Goal: Task Accomplishment & Management: Complete application form

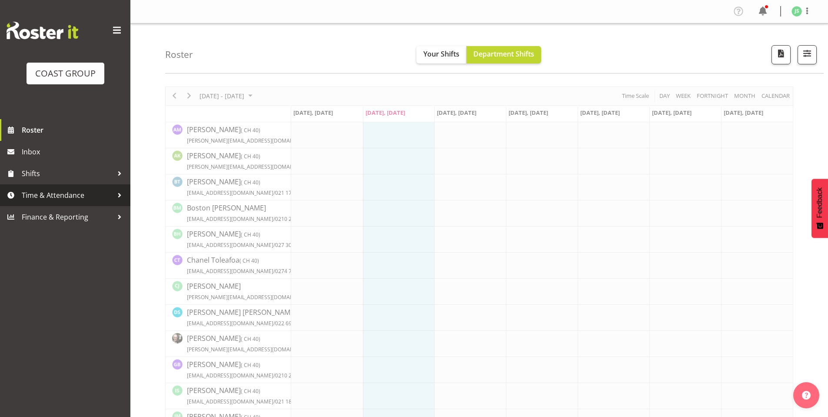
click at [66, 189] on link "Time & Attendance" at bounding box center [65, 195] width 130 height 22
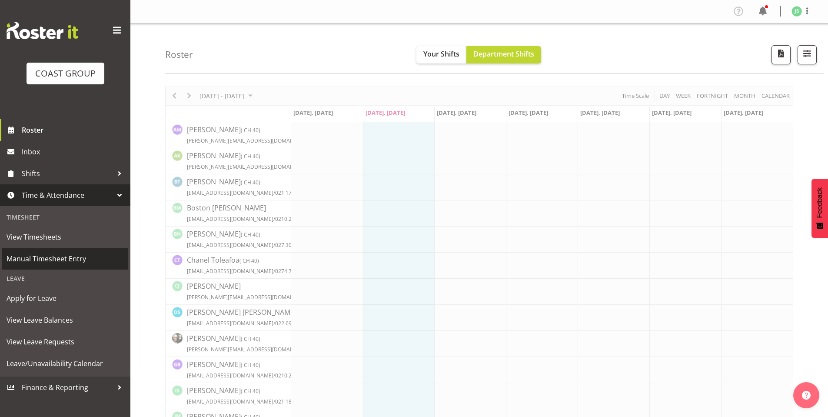
click at [42, 259] on span "Manual Timesheet Entry" at bounding box center [65, 258] width 117 height 13
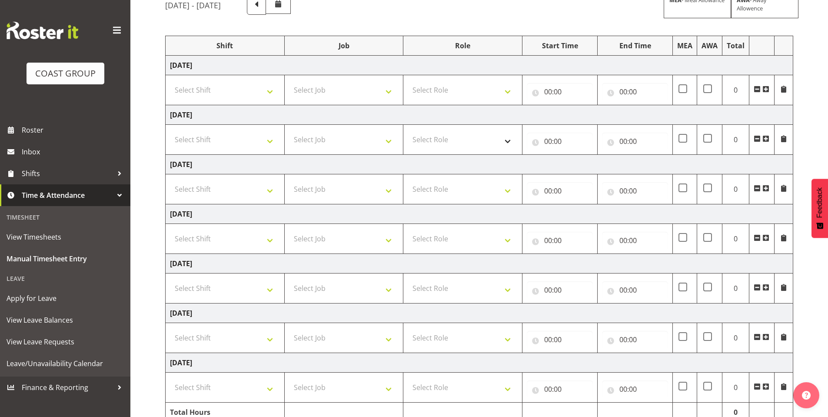
scroll to position [87, 0]
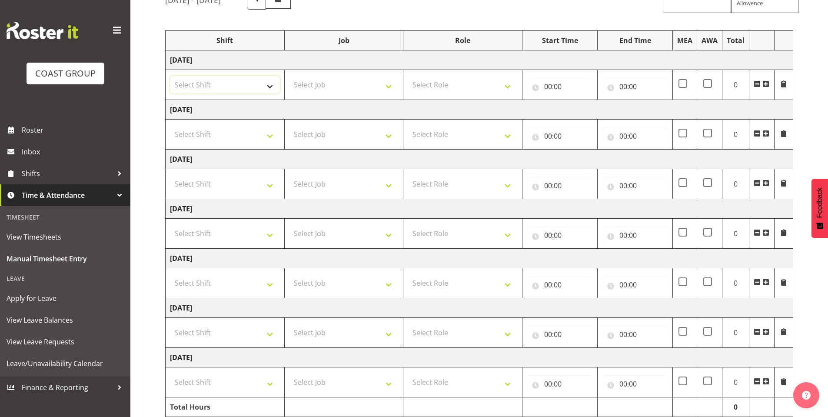
click at [262, 80] on select "Select Shift AKL SIGN ADMIN1 (LEAVE ALONE, DONT MAKE INACTIVE) DW ACCOUNT MANAG…" at bounding box center [225, 84] width 110 height 17
select select "6781"
click at [170, 76] on select "Select Shift AKL SIGN ADMIN1 (LEAVE ALONE, DONT MAKE INACTIVE) DW ACCOUNT MANAG…" at bounding box center [225, 84] width 110 height 17
drag, startPoint x: 273, startPoint y: 132, endPoint x: 256, endPoint y: 133, distance: 17.0
click at [273, 132] on select "Select Shift AKL SIGN ADMIN1 (LEAVE ALONE, DONT MAKE INACTIVE) DW ACCOUNT MANAG…" at bounding box center [225, 134] width 110 height 17
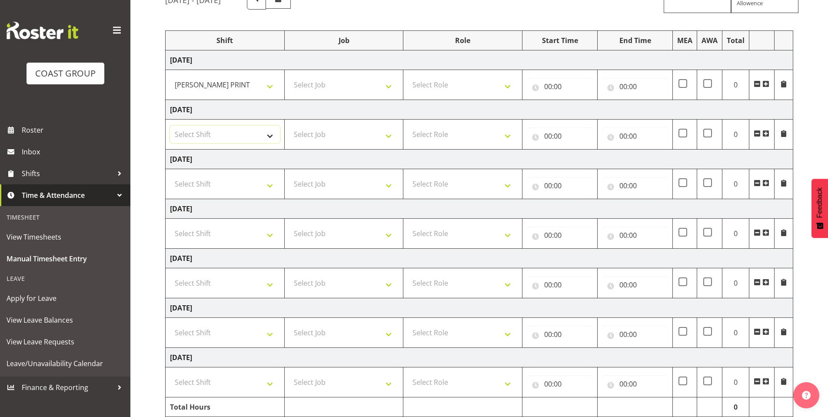
select select "6781"
click at [170, 126] on select "Select Shift AKL SIGN ADMIN1 (LEAVE ALONE, DONT MAKE INACTIVE) DW ACCOUNT MANAG…" at bounding box center [225, 134] width 110 height 17
click at [265, 180] on select "Select Shift AKL SIGN ADMIN1 (LEAVE ALONE, DONT MAKE INACTIVE) DW ACCOUNT MANAG…" at bounding box center [225, 183] width 110 height 17
select select "6781"
click at [170, 175] on select "Select Shift AKL SIGN ADMIN1 (LEAVE ALONE, DONT MAKE INACTIVE) DW ACCOUNT MANAG…" at bounding box center [225, 183] width 110 height 17
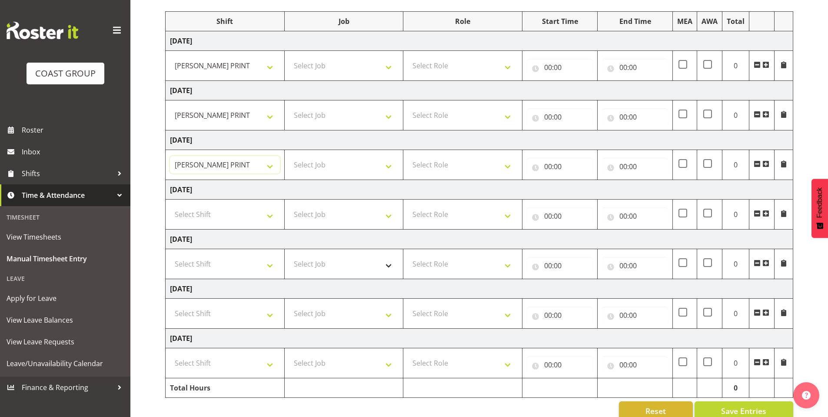
scroll to position [123, 0]
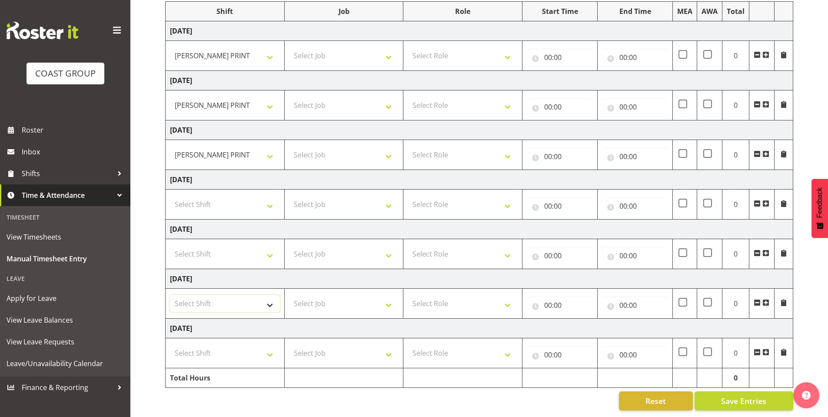
click at [270, 295] on select "Select Shift AKL SIGN ADMIN1 (LEAVE ALONE, DONT MAKE INACTIVE) DW ACCOUNT MANAG…" at bounding box center [225, 303] width 110 height 17
select select "6781"
click at [170, 295] on select "Select Shift AKL SIGN ADMIN1 (LEAVE ALONE, DONT MAKE INACTIVE) DW ACCOUNT MANAG…" at bounding box center [225, 303] width 110 height 17
click at [271, 344] on select "Select Shift AKL SIGN ADMIN1 (LEAVE ALONE, DONT MAKE INACTIVE) DW ACCOUNT MANAG…" at bounding box center [225, 352] width 110 height 17
select select "6781"
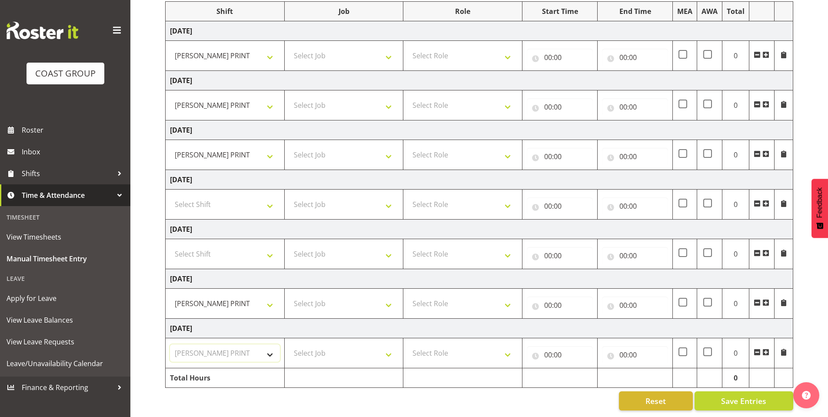
click at [170, 344] on select "Select Shift AKL SIGN ADMIN1 (LEAVE ALONE, DONT MAKE INACTIVE) DW ACCOUNT MANAG…" at bounding box center [225, 352] width 110 height 17
click at [392, 47] on select "Select Job 1 Carlton Events 1 Carlton Hamilton 1 Carlton Wellington 1 EHS WAREH…" at bounding box center [344, 55] width 110 height 17
select select "610"
click at [289, 47] on select "Select Job 1 Carlton Events 1 Carlton Hamilton 1 Carlton Wellington 1 EHS WAREH…" at bounding box center [344, 55] width 110 height 17
click at [388, 96] on select "Select Job 1 Carlton Events 1 Carlton Hamilton 1 Carlton Wellington 1 EHS WAREH…" at bounding box center [344, 104] width 110 height 17
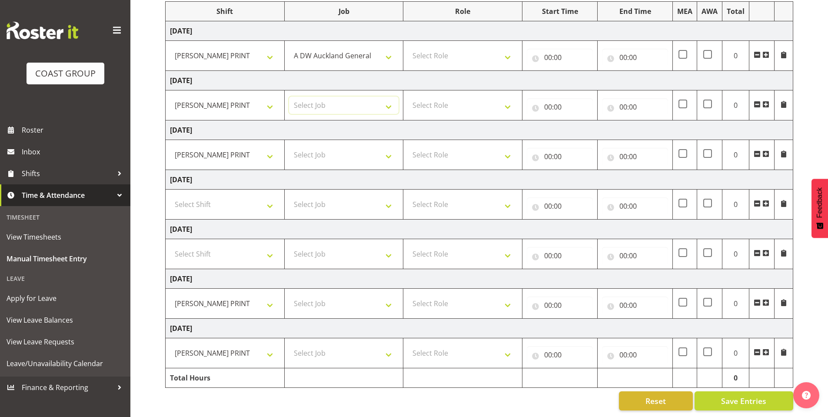
select select "610"
click at [289, 96] on select "Select Job 1 Carlton Events 1 Carlton Hamilton 1 Carlton Wellington 1 EHS WAREH…" at bounding box center [344, 104] width 110 height 17
click at [395, 146] on select "Select Job 1 Carlton Events 1 Carlton Hamilton 1 Carlton Wellington 1 EHS WAREH…" at bounding box center [344, 154] width 110 height 17
select select "610"
click at [289, 146] on select "Select Job 1 Carlton Events 1 Carlton Hamilton 1 Carlton Wellington 1 EHS WAREH…" at bounding box center [344, 154] width 110 height 17
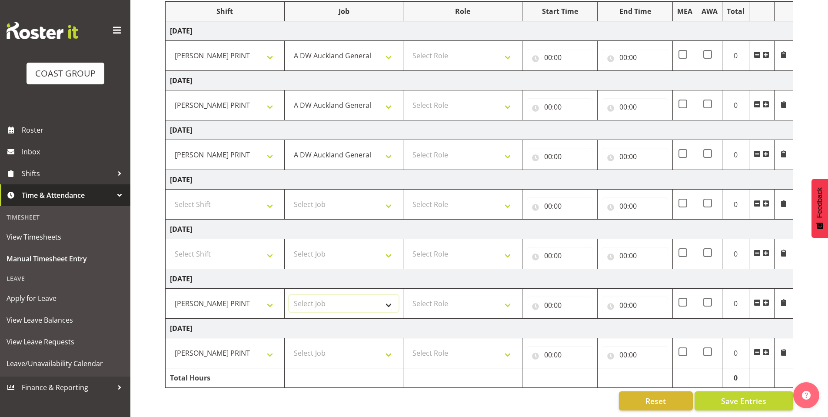
click at [385, 295] on select "Select Job 1 Carlton Events 1 Carlton Hamilton 1 Carlton Wellington 1 EHS WAREH…" at bounding box center [344, 303] width 110 height 17
select select "610"
click at [289, 295] on select "Select Job 1 Carlton Events 1 Carlton Hamilton 1 Carlton Wellington 1 EHS WAREH…" at bounding box center [344, 303] width 110 height 17
click at [385, 345] on select "Select Job 1 Carlton Events 1 Carlton Hamilton 1 Carlton Wellington 1 EHS WAREH…" at bounding box center [344, 352] width 110 height 17
select select "610"
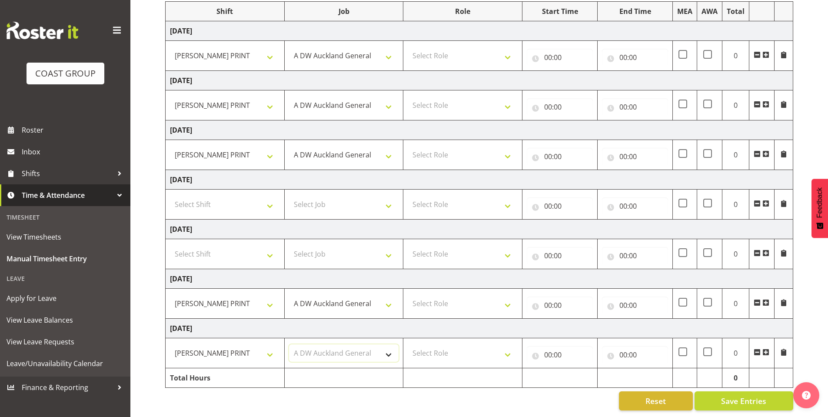
click at [289, 344] on select "Select Job 1 Carlton Events 1 Carlton Hamilton 1 Carlton Wellington 1 EHS WAREH…" at bounding box center [344, 352] width 110 height 17
click at [504, 47] on select "Select Role DESIGNER DW" at bounding box center [463, 55] width 110 height 17
select select "221"
click at [408, 47] on select "Select Role DESIGNER DW" at bounding box center [463, 55] width 110 height 17
click at [511, 96] on select "Select Role DESIGNER DW" at bounding box center [463, 104] width 110 height 17
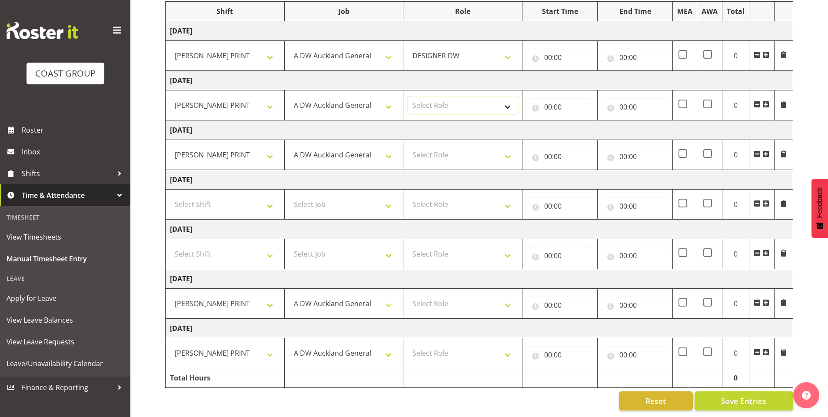
select select "221"
click at [408, 96] on select "Select Role DESIGNER DW" at bounding box center [463, 104] width 110 height 17
click at [499, 146] on select "Select Role DESIGNER DW" at bounding box center [463, 154] width 110 height 17
select select "221"
click at [408, 146] on select "Select Role DESIGNER DW" at bounding box center [463, 154] width 110 height 17
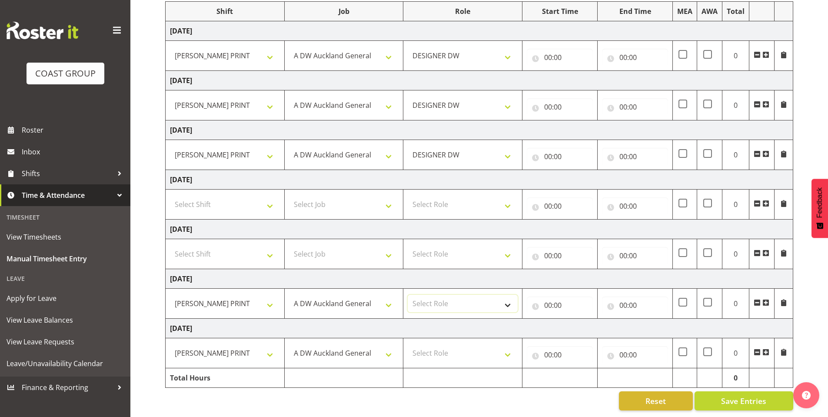
click at [510, 295] on select "Select Role DESIGNER DW" at bounding box center [463, 303] width 110 height 17
select select "221"
click at [408, 295] on select "Select Role DESIGNER DW" at bounding box center [463, 303] width 110 height 17
click at [506, 345] on select "Select Role DESIGNER DW" at bounding box center [463, 352] width 110 height 17
select select "221"
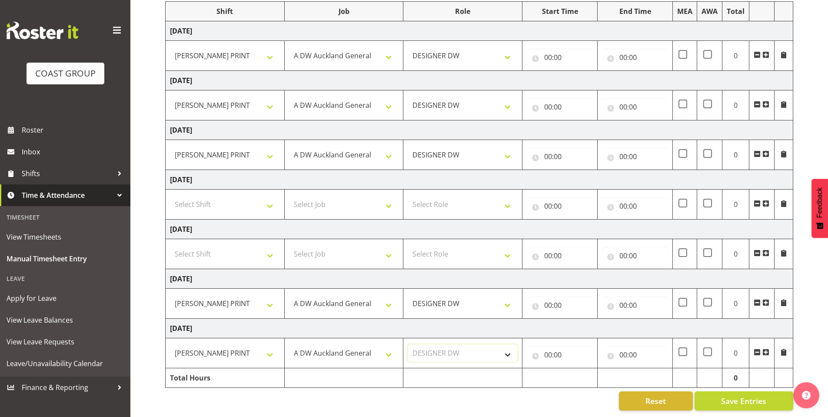
click at [408, 344] on select "Select Role DESIGNER DW" at bounding box center [463, 352] width 110 height 17
click at [551, 49] on input "00:00" at bounding box center [560, 57] width 66 height 17
click at [584, 71] on select "00 01 02 03 04 05 06 07 08 09 10 11 12 13 14 15 16 17 18 19 20 21 22 23" at bounding box center [586, 79] width 20 height 17
select select "8"
click at [576, 71] on select "00 01 02 03 04 05 06 07 08 09 10 11 12 13 14 15 16 17 18 19 20 21 22 23" at bounding box center [586, 79] width 20 height 17
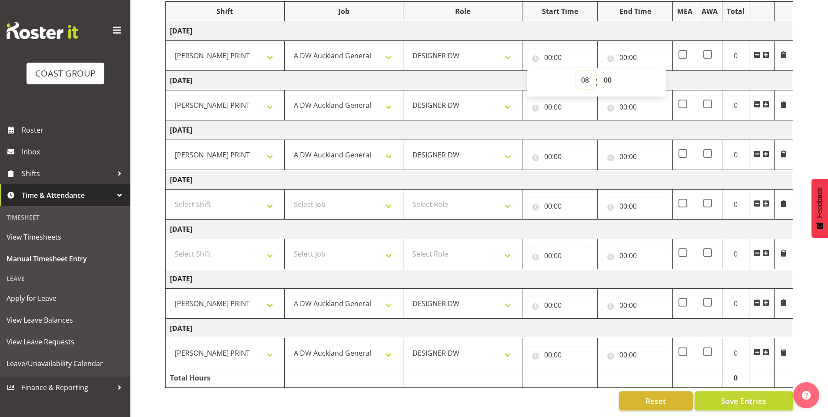
type input "08:00"
click at [551, 98] on input "00:00" at bounding box center [560, 106] width 66 height 17
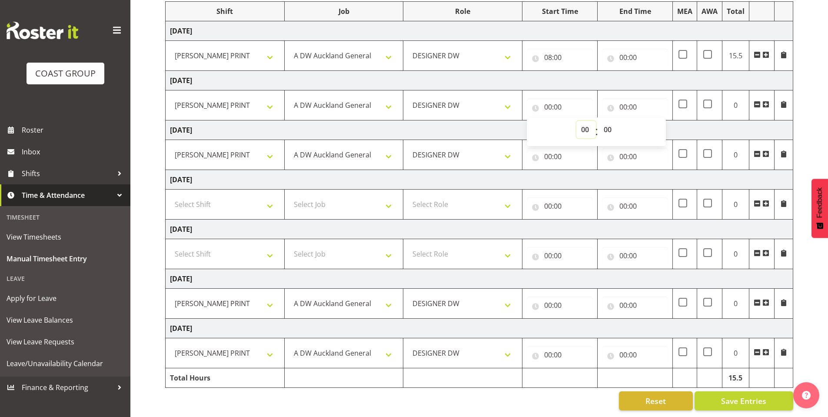
click at [587, 127] on select "00 01 02 03 04 05 06 07 08 09 10 11 12 13 14 15 16 17 18 19 20 21 22 23" at bounding box center [586, 129] width 20 height 17
select select "8"
click at [576, 121] on select "00 01 02 03 04 05 06 07 08 09 10 11 12 13 14 15 16 17 18 19 20 21 22 23" at bounding box center [586, 129] width 20 height 17
type input "08:00"
click at [551, 150] on input "00:00" at bounding box center [560, 156] width 66 height 17
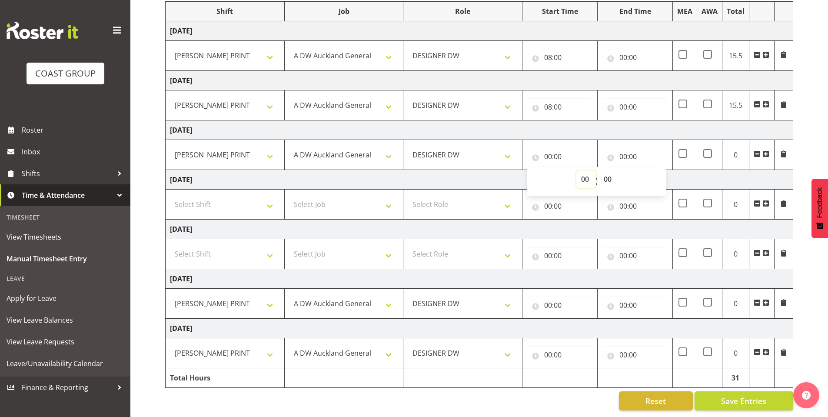
click at [585, 170] on select "00 01 02 03 04 05 06 07 08 09 10 11 12 13 14 15 16 17 18 19 20 21 22 23" at bounding box center [586, 178] width 20 height 17
select select "8"
click at [576, 170] on select "00 01 02 03 04 05 06 07 08 09 10 11 12 13 14 15 16 17 18 19 20 21 22 23" at bounding box center [586, 178] width 20 height 17
type input "08:00"
click at [549, 296] on input "00:00" at bounding box center [560, 304] width 66 height 17
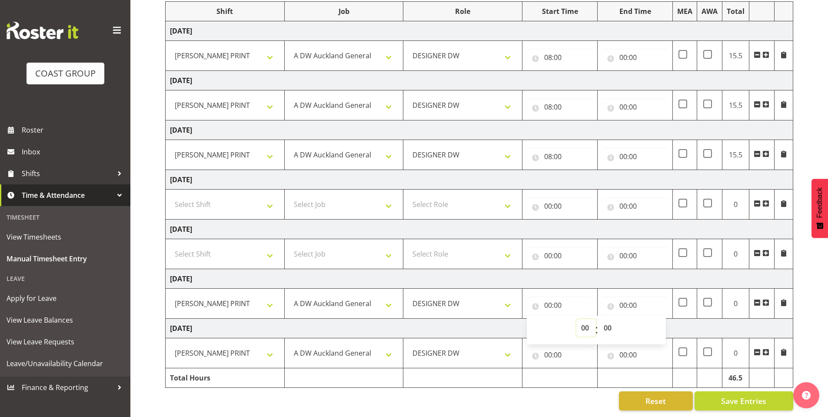
click at [585, 319] on select "00 01 02 03 04 05 06 07 08 09 10 11 12 13 14 15 16 17 18 19 20 21 22 23" at bounding box center [586, 327] width 20 height 17
select select "8"
click at [576, 319] on select "00 01 02 03 04 05 06 07 08 09 10 11 12 13 14 15 16 17 18 19 20 21 22 23" at bounding box center [586, 327] width 20 height 17
type input "08:00"
click at [549, 348] on input "00:00" at bounding box center [560, 354] width 66 height 17
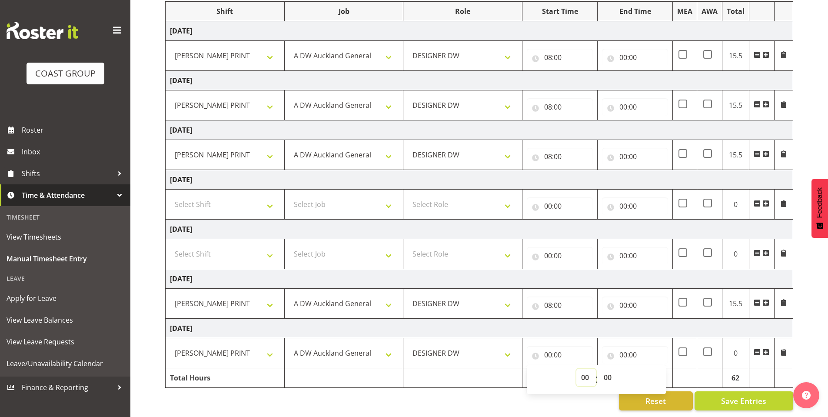
click at [582, 370] on select "00 01 02 03 04 05 06 07 08 09 10 11 12 13 14 15 16 17 18 19 20 21 22 23" at bounding box center [586, 377] width 20 height 17
select select "8"
click at [576, 369] on select "00 01 02 03 04 05 06 07 08 09 10 11 12 13 14 15 16 17 18 19 20 21 22 23" at bounding box center [586, 377] width 20 height 17
type input "08:00"
click at [627, 49] on input "00:00" at bounding box center [635, 57] width 66 height 17
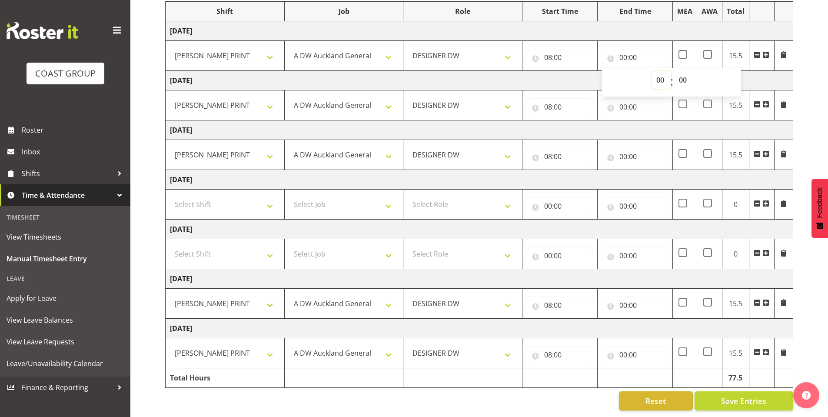
click at [654, 71] on select "00 01 02 03 04 05 06 07 08 09 10 11 12 13 14 15 16 17 18 19 20 21 22 23" at bounding box center [662, 79] width 20 height 17
select select "16"
click at [652, 71] on select "00 01 02 03 04 05 06 07 08 09 10 11 12 13 14 15 16 17 18 19 20 21 22 23" at bounding box center [662, 79] width 20 height 17
type input "16:00"
click at [624, 99] on input "00:00" at bounding box center [635, 106] width 66 height 17
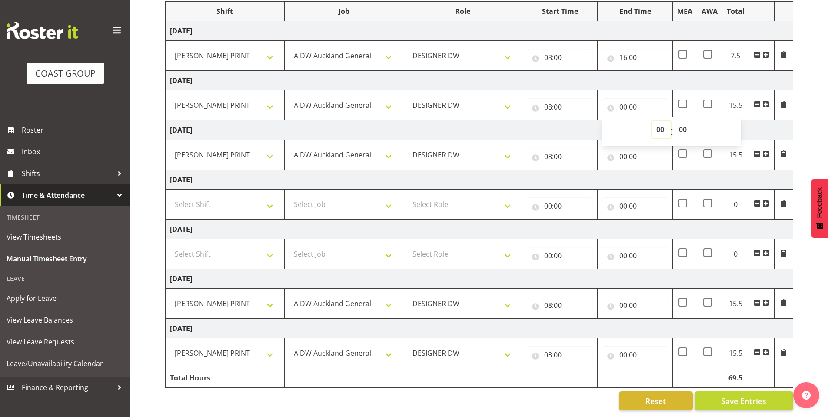
click at [655, 121] on select "00 01 02 03 04 05 06 07 08 09 10 11 12 13 14 15 16 17 18 19 20 21 22 23" at bounding box center [662, 129] width 20 height 17
select select "16"
click at [652, 121] on select "00 01 02 03 04 05 06 07 08 09 10 11 12 13 14 15 16 17 18 19 20 21 22 23" at bounding box center [662, 129] width 20 height 17
type input "16:00"
click at [621, 148] on input "00:00" at bounding box center [635, 156] width 66 height 17
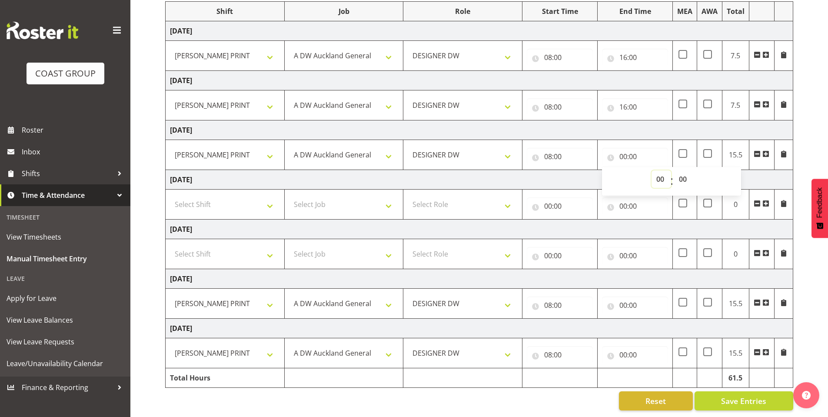
click at [665, 172] on select "00 01 02 03 04 05 06 07 08 09 10 11 12 13 14 15 16 17 18 19 20 21 22 23" at bounding box center [662, 178] width 20 height 17
select select "16"
click at [652, 170] on select "00 01 02 03 04 05 06 07 08 09 10 11 12 13 14 15 16 17 18 19 20 21 22 23" at bounding box center [662, 178] width 20 height 17
type input "16:00"
click at [620, 296] on input "00:00" at bounding box center [635, 304] width 66 height 17
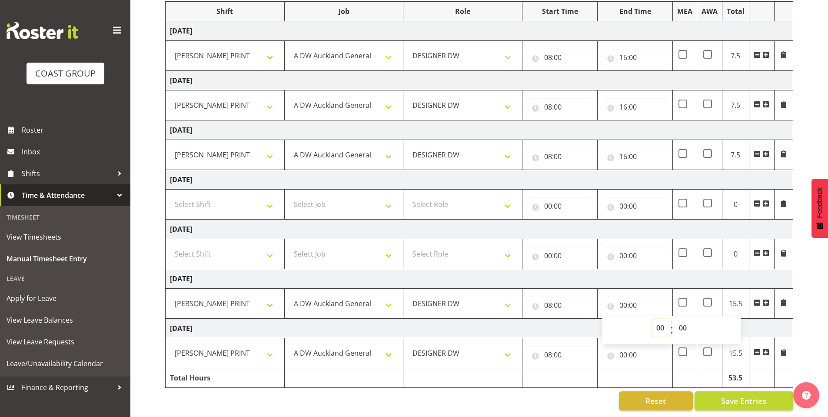
click at [659, 323] on select "00 01 02 03 04 05 06 07 08 09 10 11 12 13 14 15 16 17 18 19 20 21 22 23" at bounding box center [662, 327] width 20 height 17
select select "16"
click at [652, 319] on select "00 01 02 03 04 05 06 07 08 09 10 11 12 13 14 15 16 17 18 19 20 21 22 23" at bounding box center [662, 327] width 20 height 17
type input "16:00"
click at [627, 347] on input "00:00" at bounding box center [635, 354] width 66 height 17
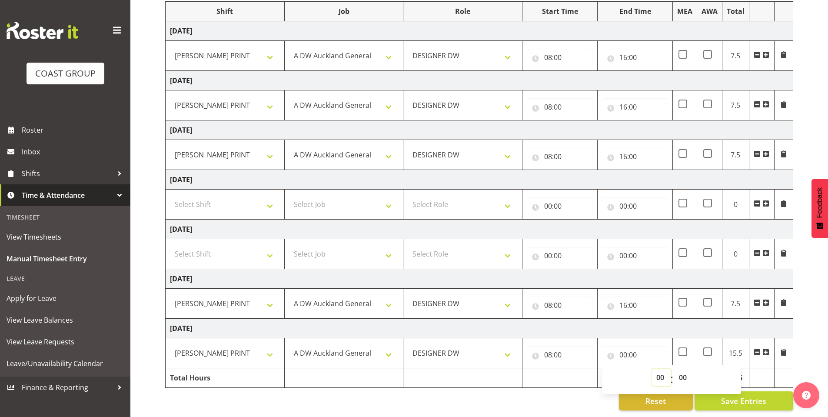
click at [655, 369] on select "00 01 02 03 04 05 06 07 08 09 10 11 12 13 14 15 16 17 18 19 20 21 22 23" at bounding box center [662, 377] width 20 height 17
select select "16"
click at [652, 369] on select "00 01 02 03 04 05 06 07 08 09 10 11 12 13 14 15 16 17 18 19 20 21 22 23" at bounding box center [662, 377] width 20 height 17
type input "16:00"
click at [816, 333] on div "August 20th - August 26th 2025 MEA - Meal Allowance AWA - Away Allowence Shift …" at bounding box center [496, 186] width 663 height 462
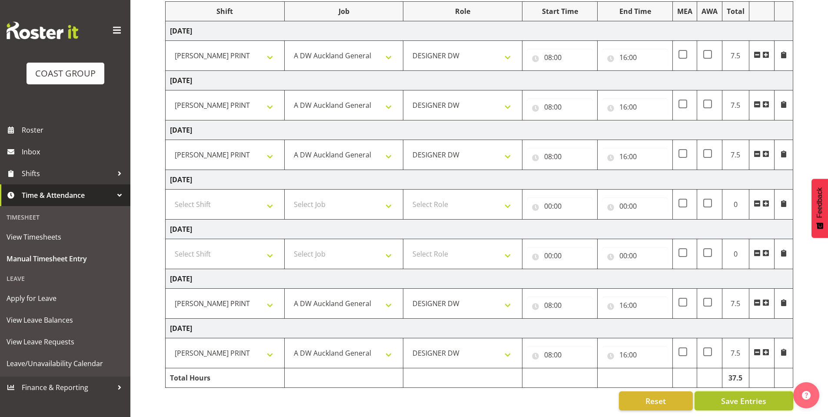
click at [737, 391] on button "Save Entries" at bounding box center [744, 400] width 99 height 19
